Goal: Transaction & Acquisition: Purchase product/service

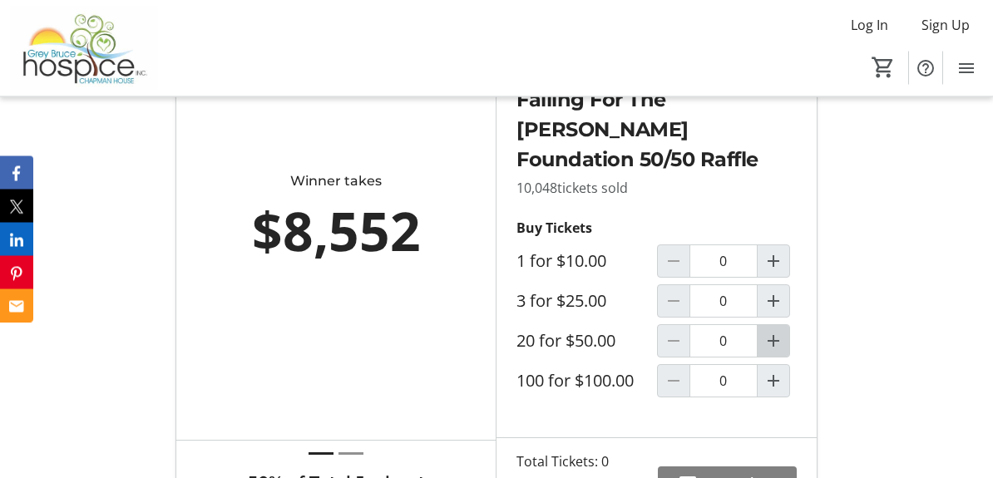
scroll to position [582, 0]
click at [777, 339] on mat-icon "Increment by one" at bounding box center [774, 341] width 20 height 20
type input "1"
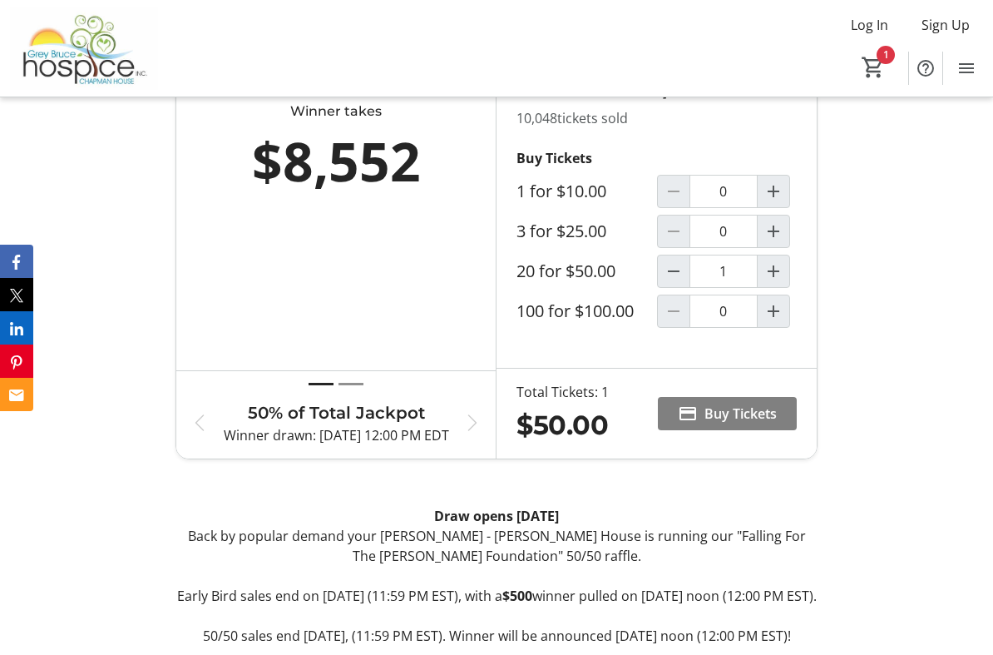
scroll to position [838, 0]
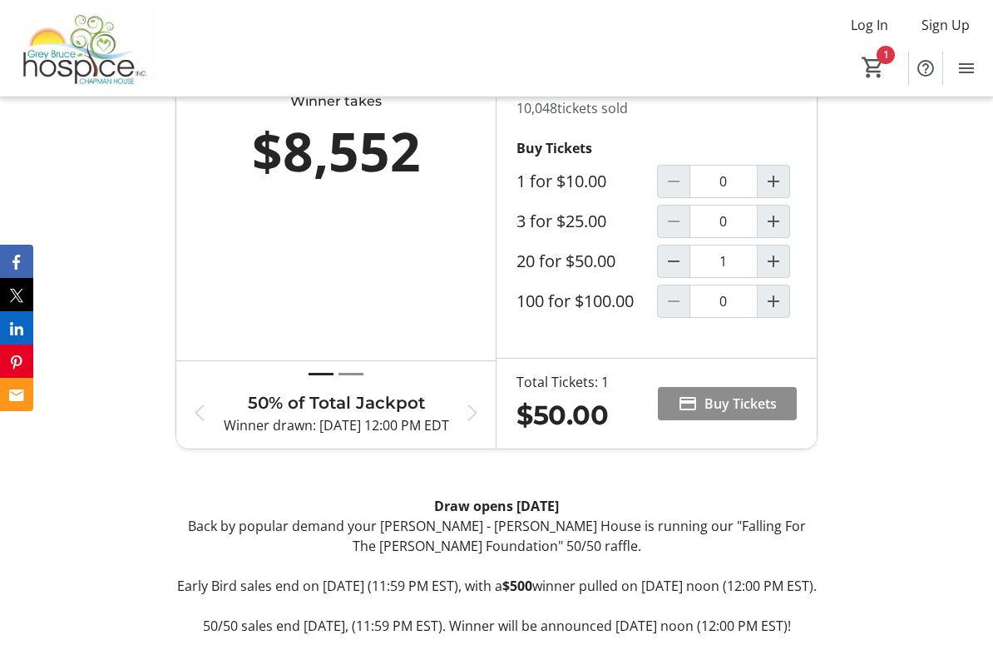
click at [736, 401] on span "Buy Tickets" at bounding box center [741, 404] width 72 height 20
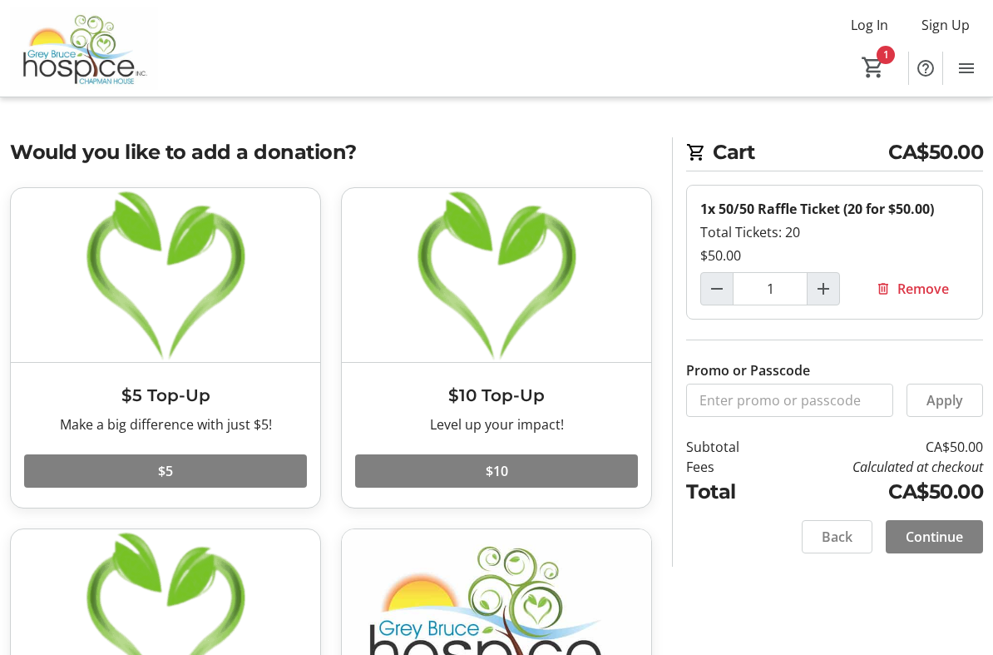
click at [943, 533] on span "Continue" at bounding box center [934, 537] width 57 height 20
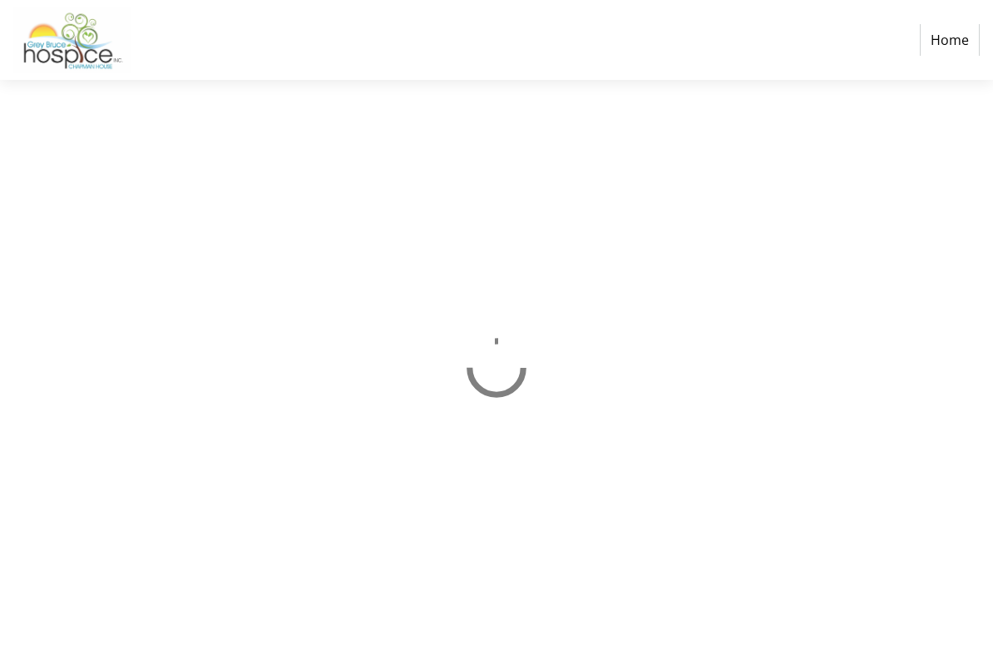
select select "CA"
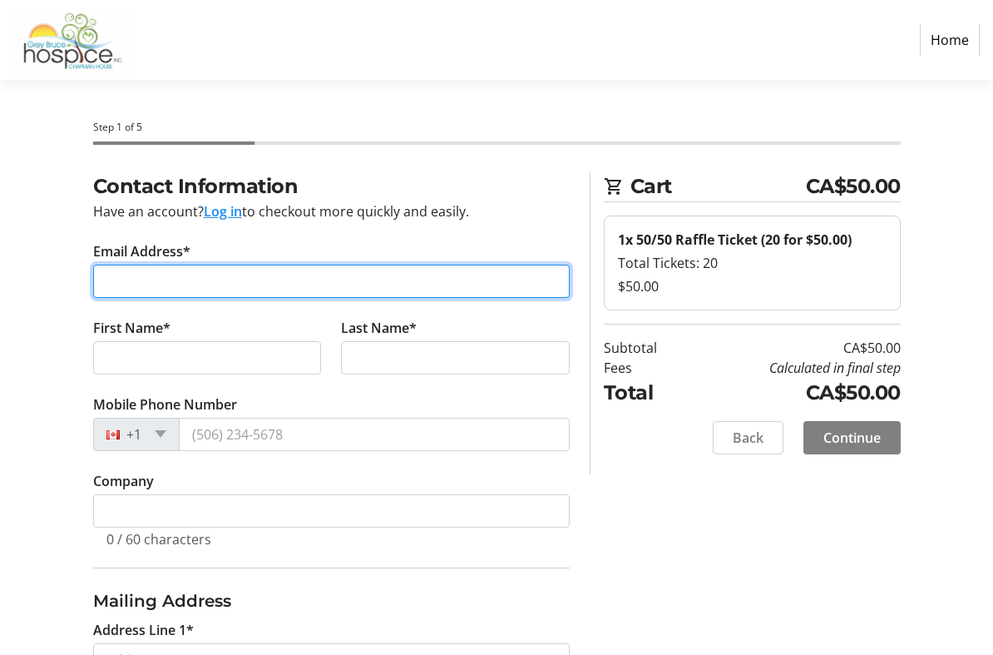
click at [126, 281] on input "Email Address*" at bounding box center [331, 281] width 477 height 33
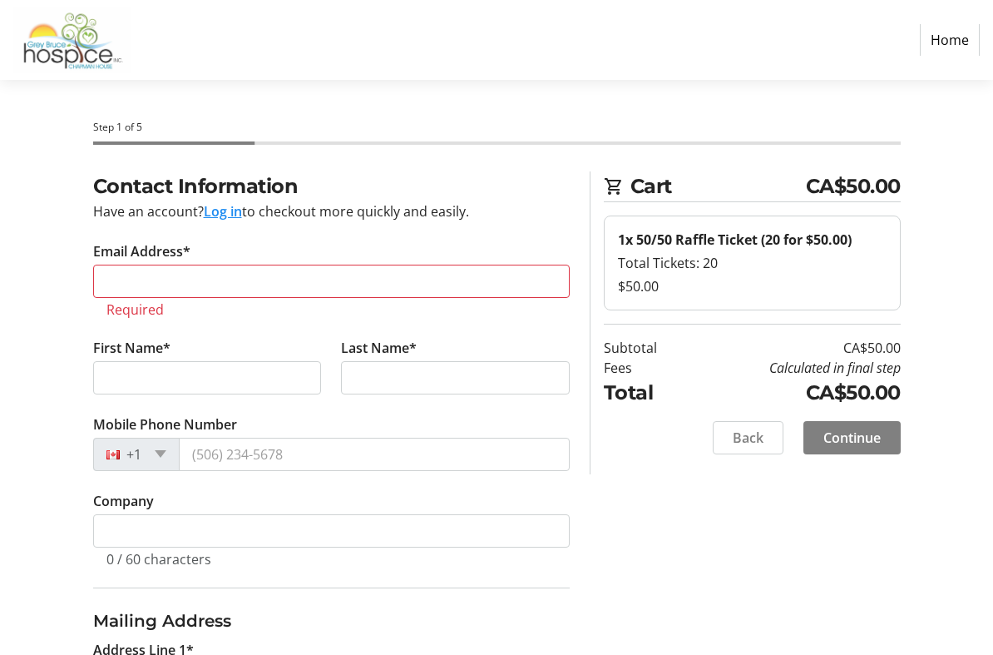
type input "[PHONE_NUMBER]"
select select "ON"
type input "Rr 1"
type input "[PERSON_NAME]"
type input "[STREET_ADDRESS]"
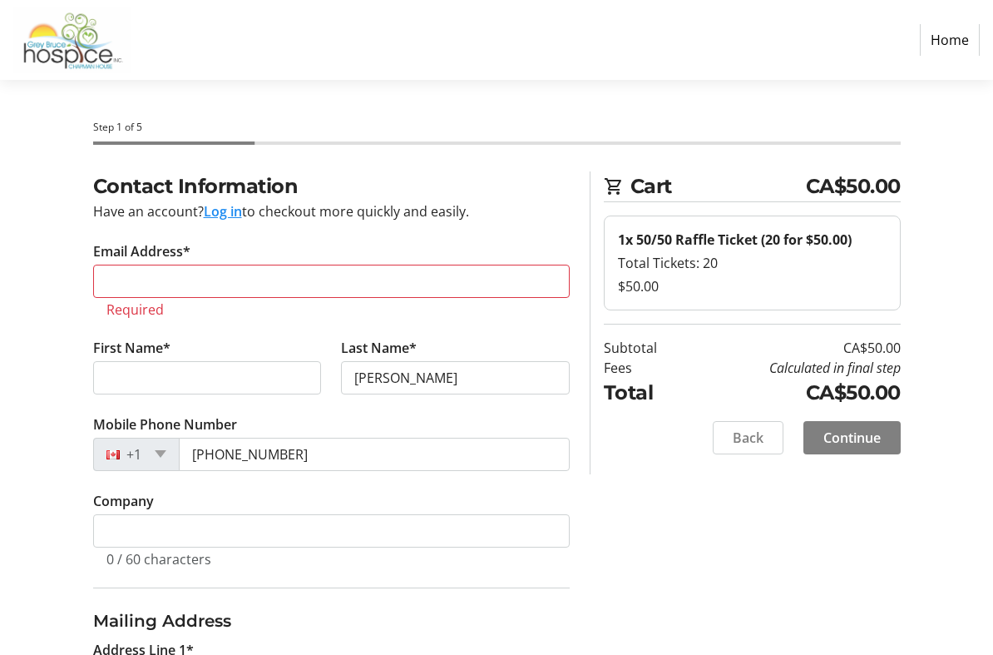
type input "[PERSON_NAME]"
type input "[EMAIL_ADDRESS][DOMAIN_NAME]"
type input "Chepstow"
type input "N0G 1K0"
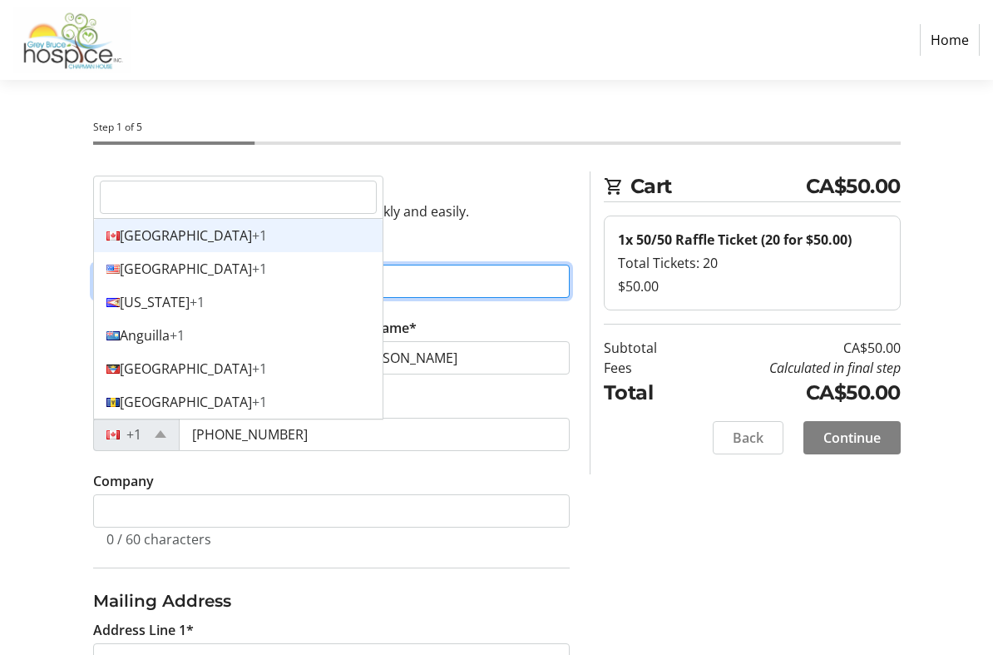
click at [222, 235] on div "Canada +1" at bounding box center [238, 235] width 289 height 33
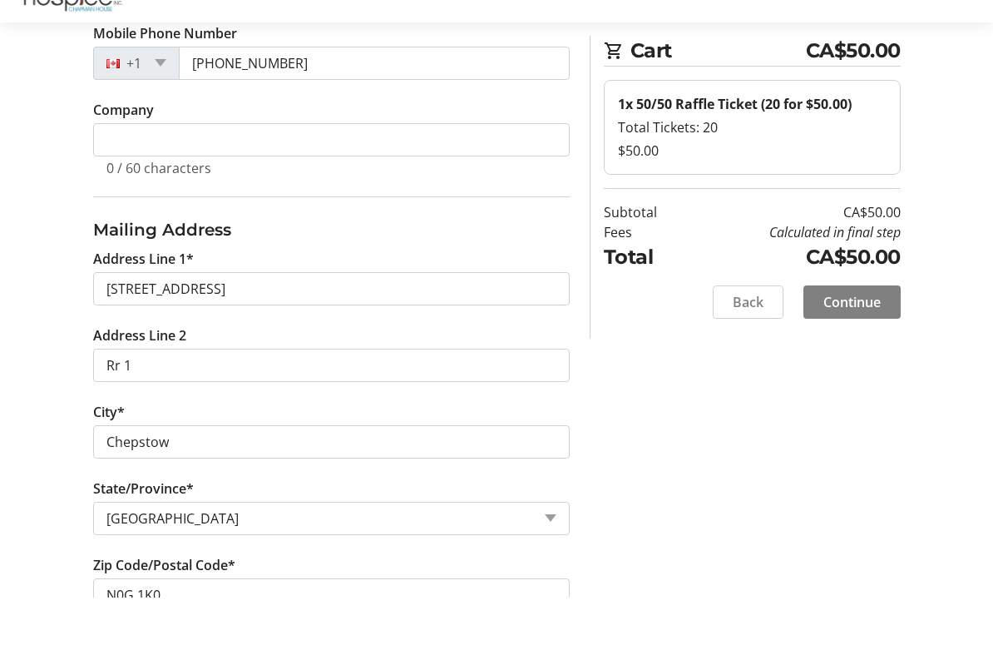
scroll to position [314, 0]
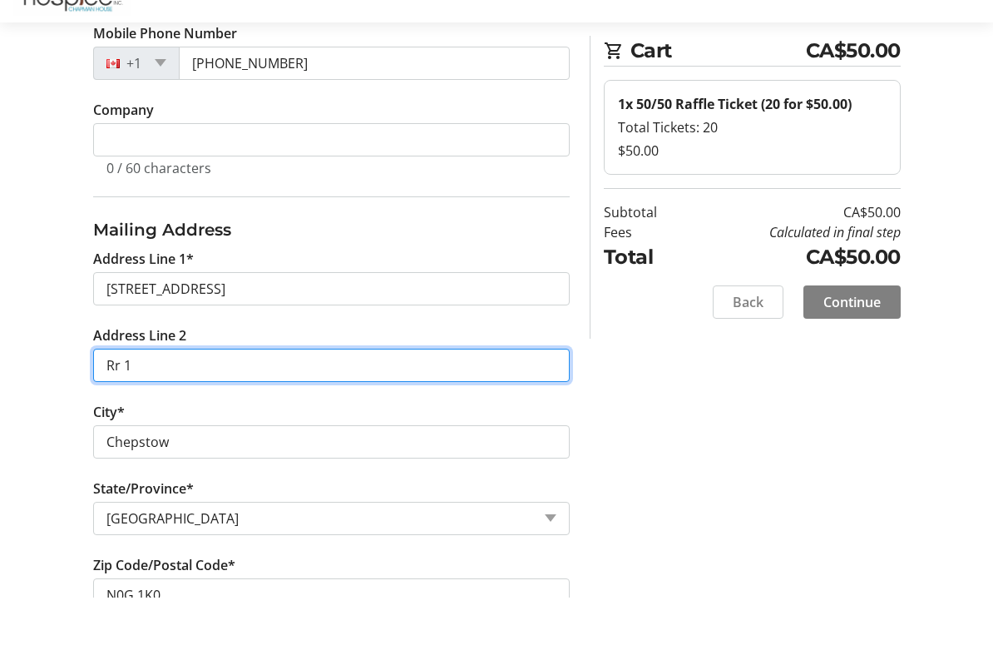
click at [166, 406] on input "Rr 1" at bounding box center [331, 422] width 477 height 33
type input "R"
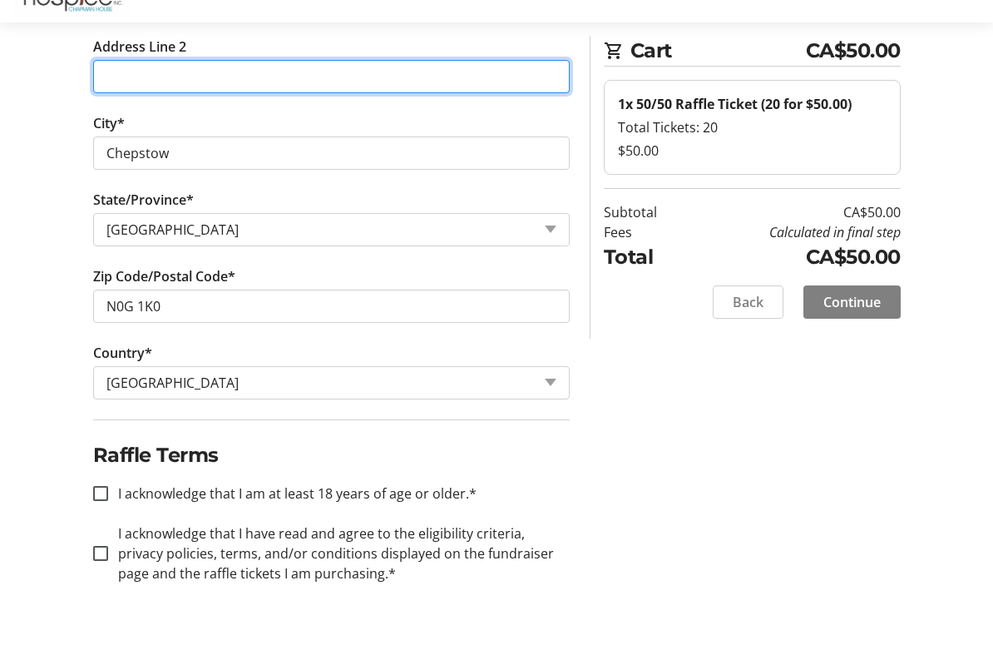
scroll to position [627, 0]
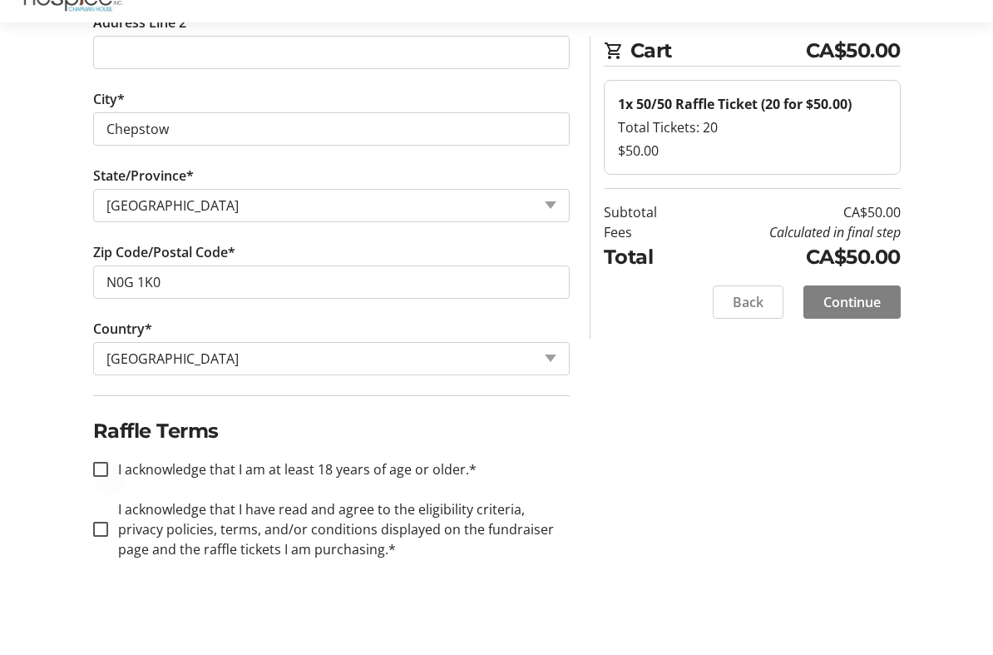
click at [97, 507] on div at bounding box center [101, 527] width 40 height 40
checkbox input "true"
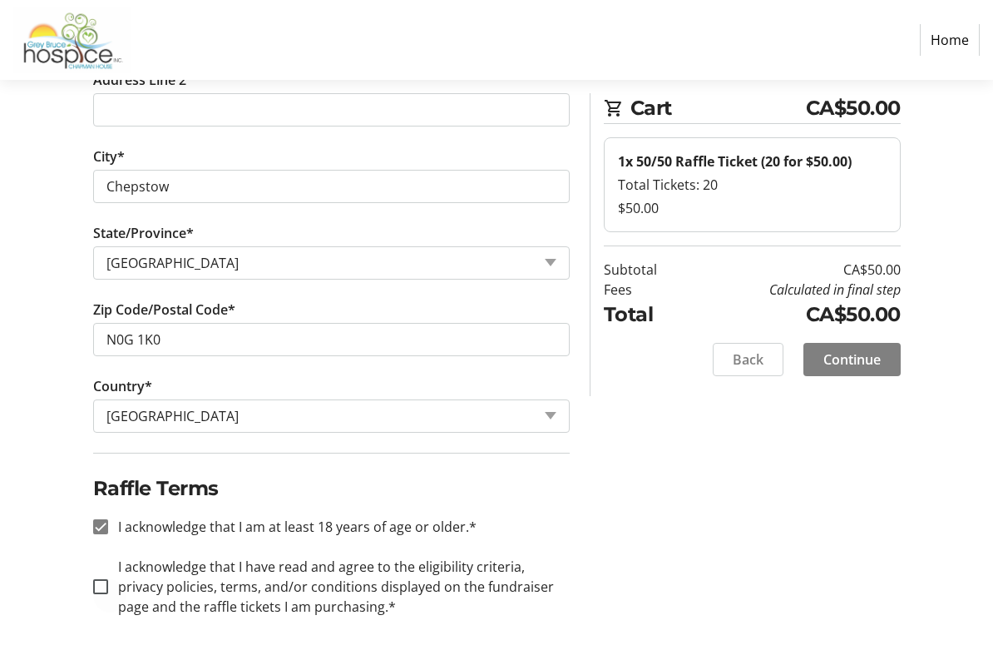
click at [97, 572] on div at bounding box center [101, 587] width 40 height 40
checkbox input "true"
click at [868, 359] on span "Continue" at bounding box center [852, 359] width 57 height 20
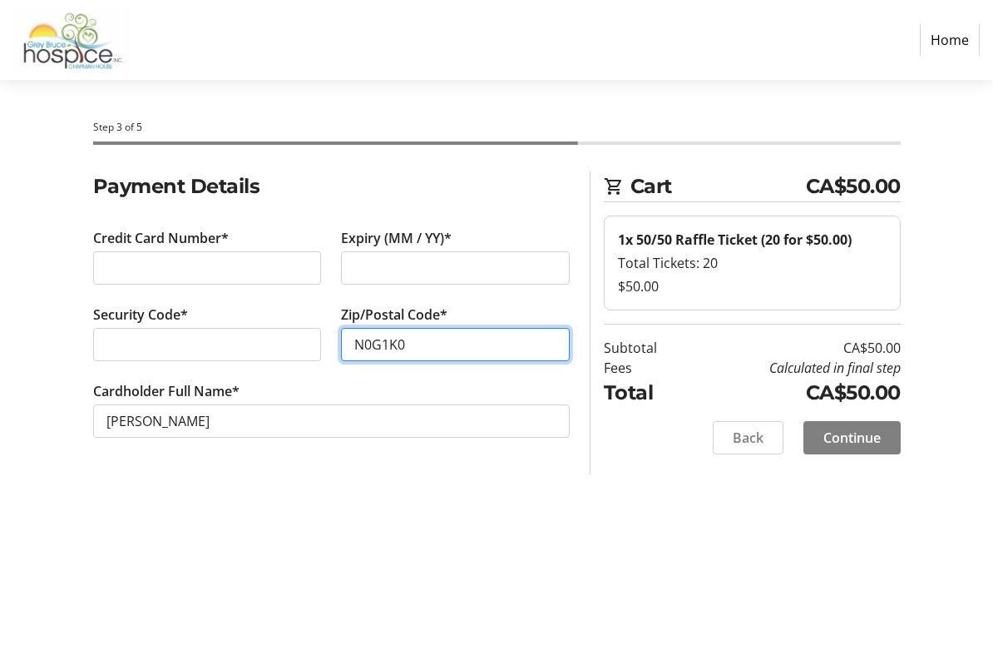
type input "N0G1K0"
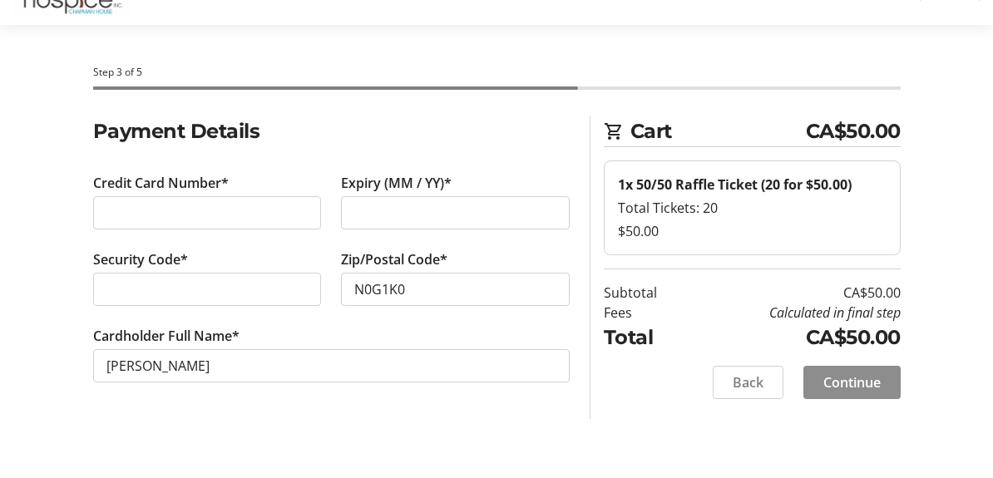
click at [864, 428] on span "Continue" at bounding box center [852, 438] width 57 height 20
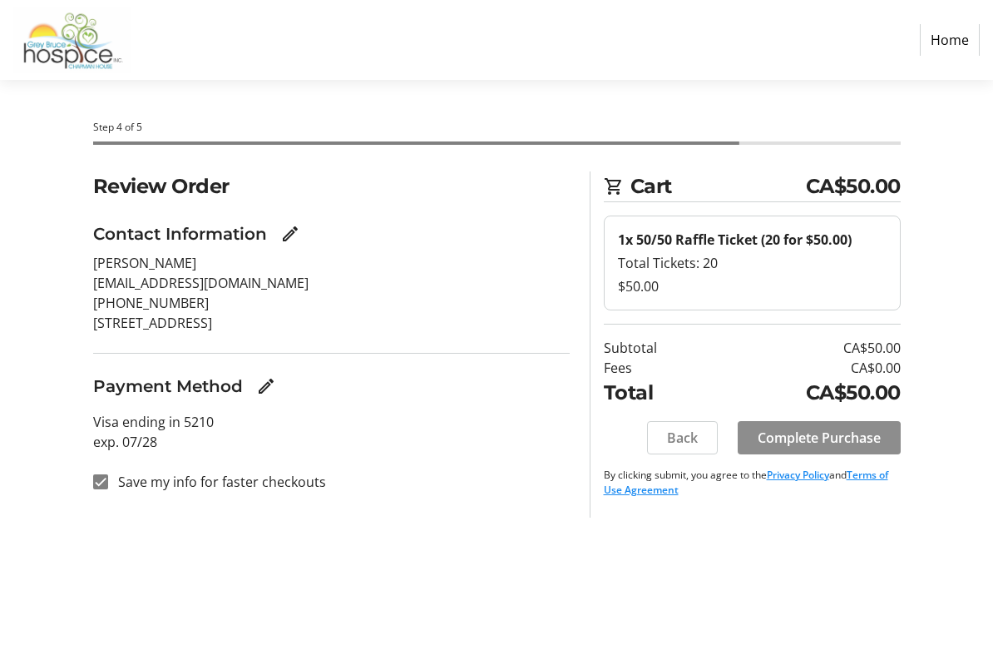
click at [849, 433] on span "Complete Purchase" at bounding box center [819, 438] width 123 height 20
